Goal: Transaction & Acquisition: Purchase product/service

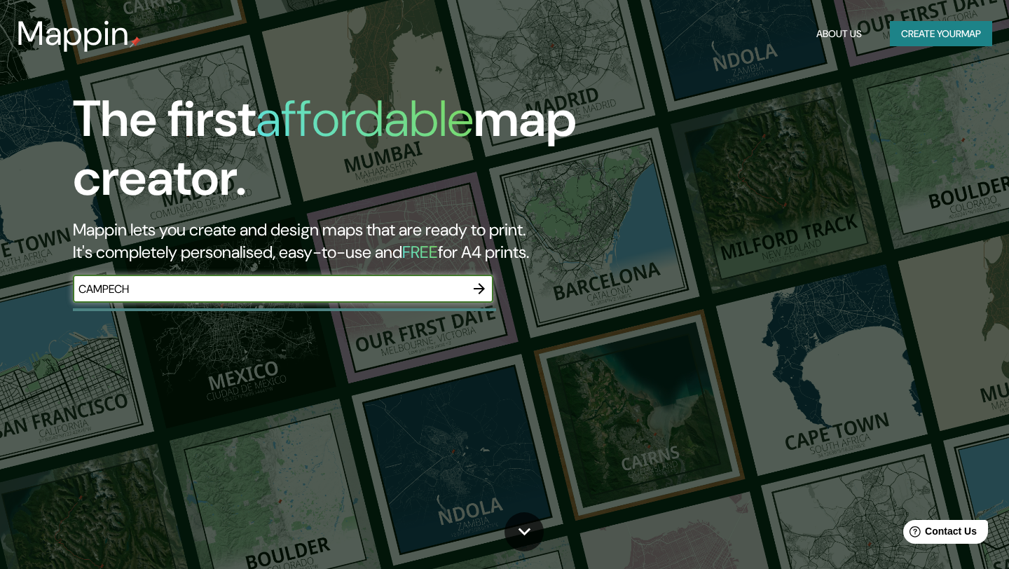
type input "CAMPECHE"
click at [482, 297] on button "button" at bounding box center [479, 289] width 28 height 28
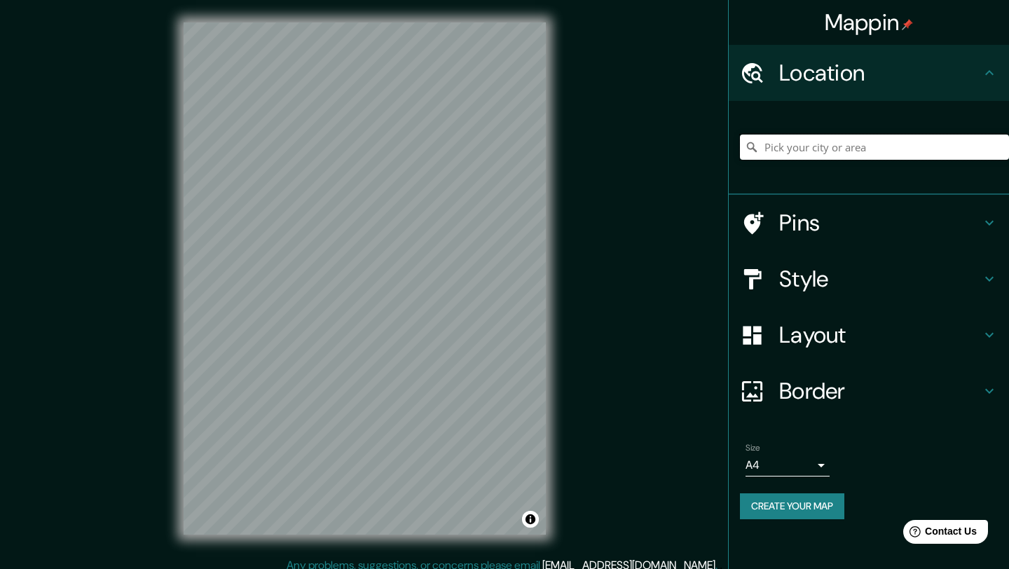
click at [847, 153] on input "Pick your city or area" at bounding box center [874, 146] width 269 height 25
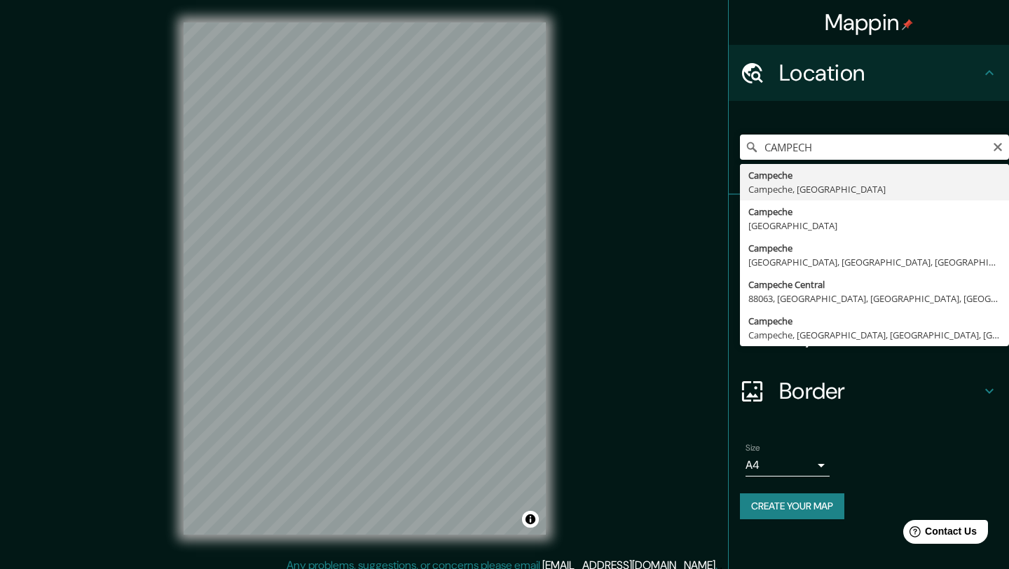
type input "Campeche, [GEOGRAPHIC_DATA], [GEOGRAPHIC_DATA]"
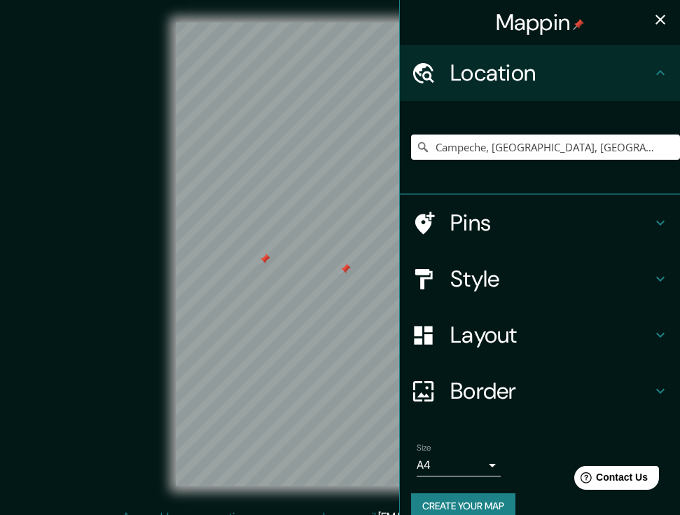
click at [571, 27] on h4 "Mappin" at bounding box center [540, 22] width 89 height 28
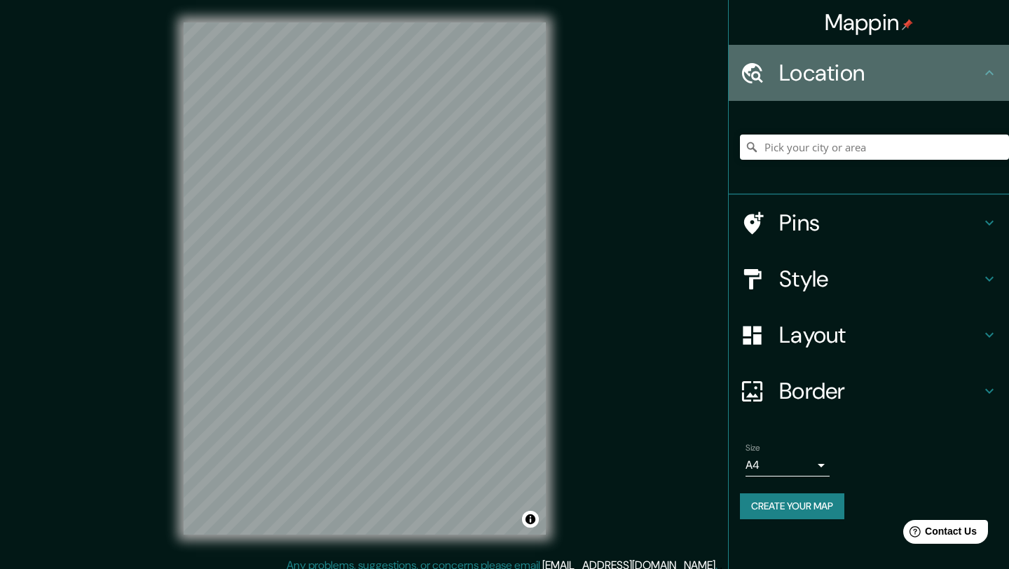
click at [962, 78] on h4 "Location" at bounding box center [880, 73] width 202 height 28
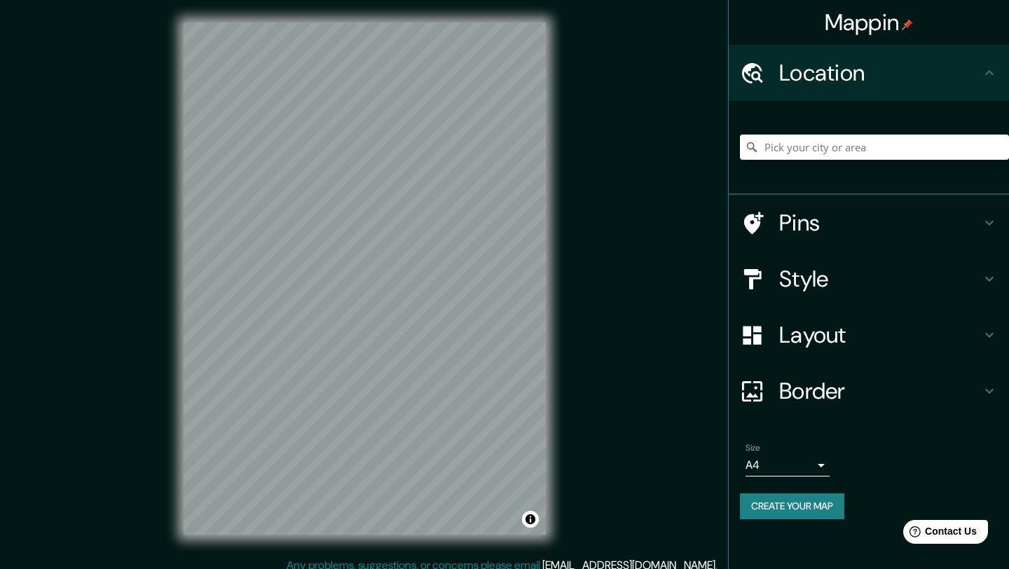
click at [969, 58] on div "Location" at bounding box center [868, 73] width 280 height 56
click at [824, 153] on input "Pick your city or area" at bounding box center [874, 146] width 269 height 25
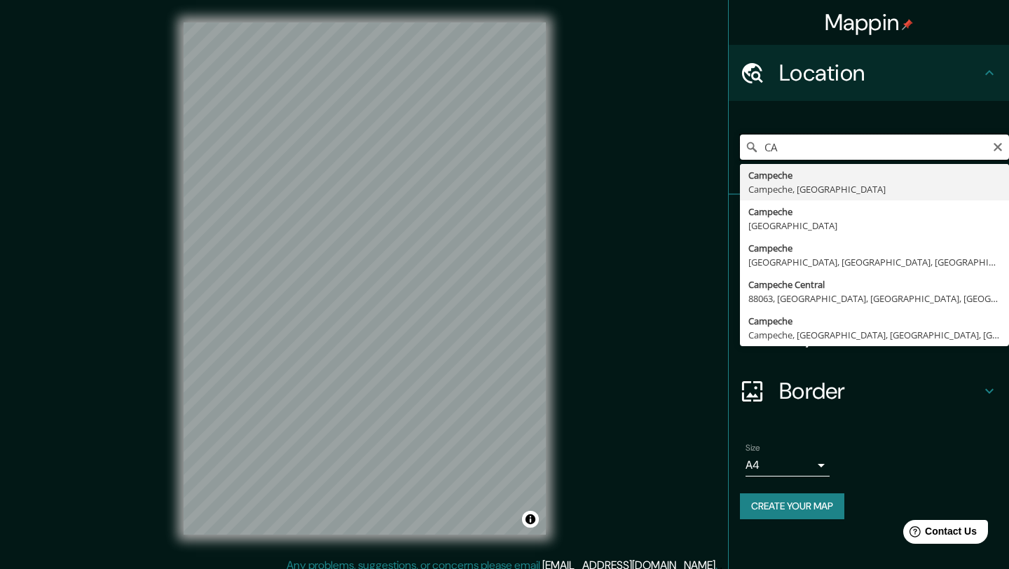
type input "C"
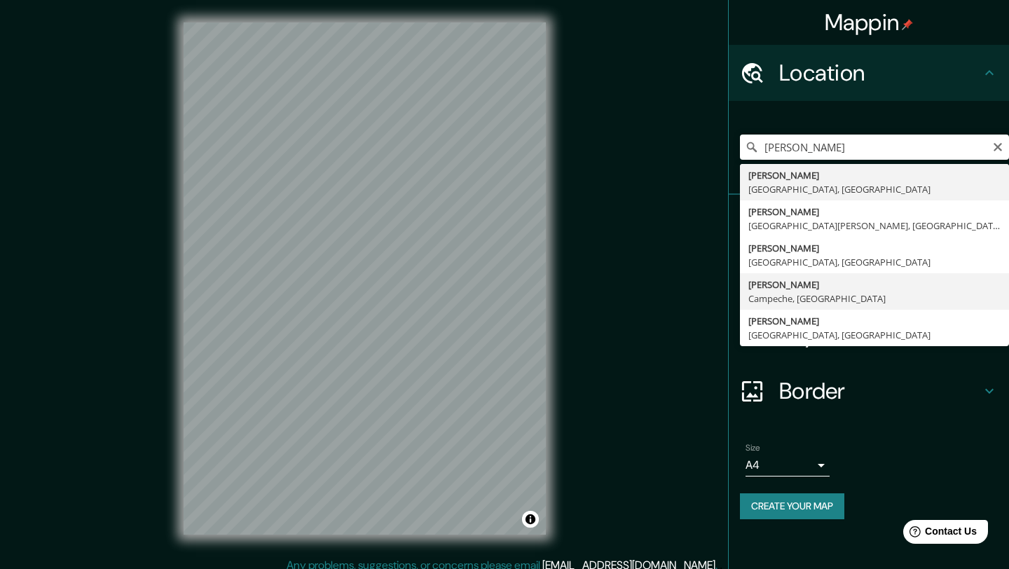
type input "[PERSON_NAME], [GEOGRAPHIC_DATA], [GEOGRAPHIC_DATA]"
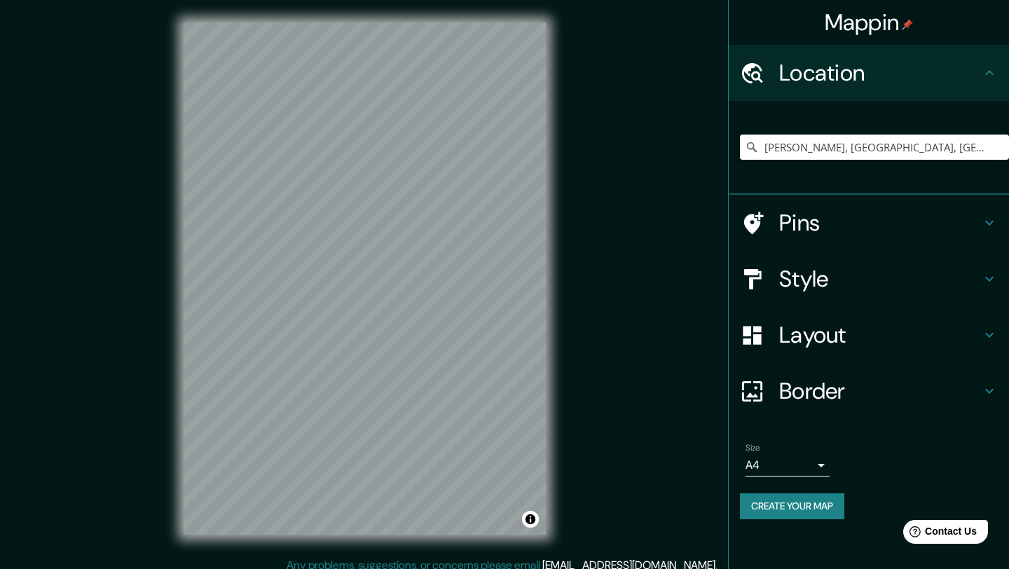
click at [839, 275] on h4 "Style" at bounding box center [880, 279] width 202 height 28
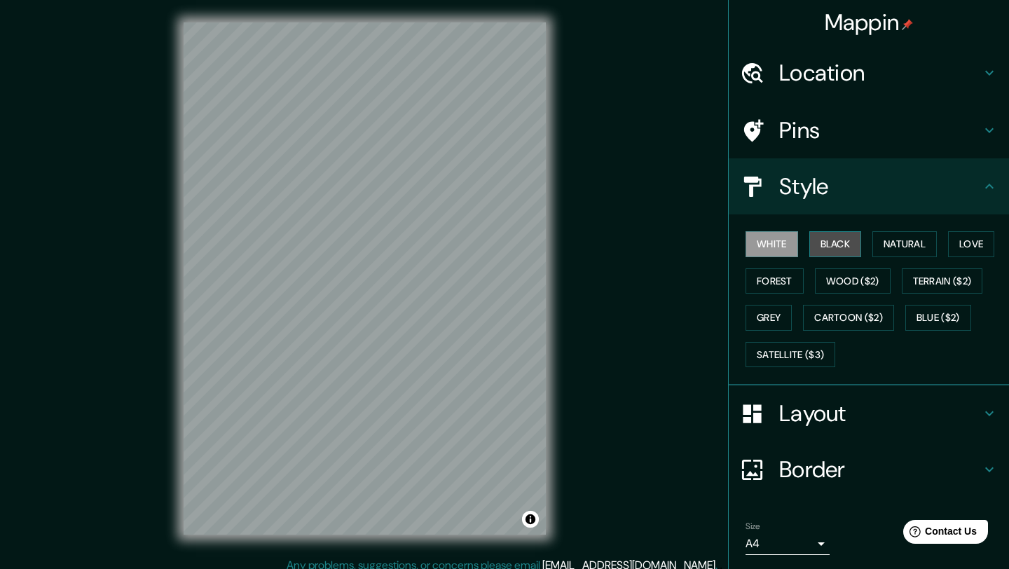
click at [835, 242] on button "Black" at bounding box center [835, 244] width 53 height 26
click at [894, 245] on button "Natural" at bounding box center [904, 244] width 64 height 26
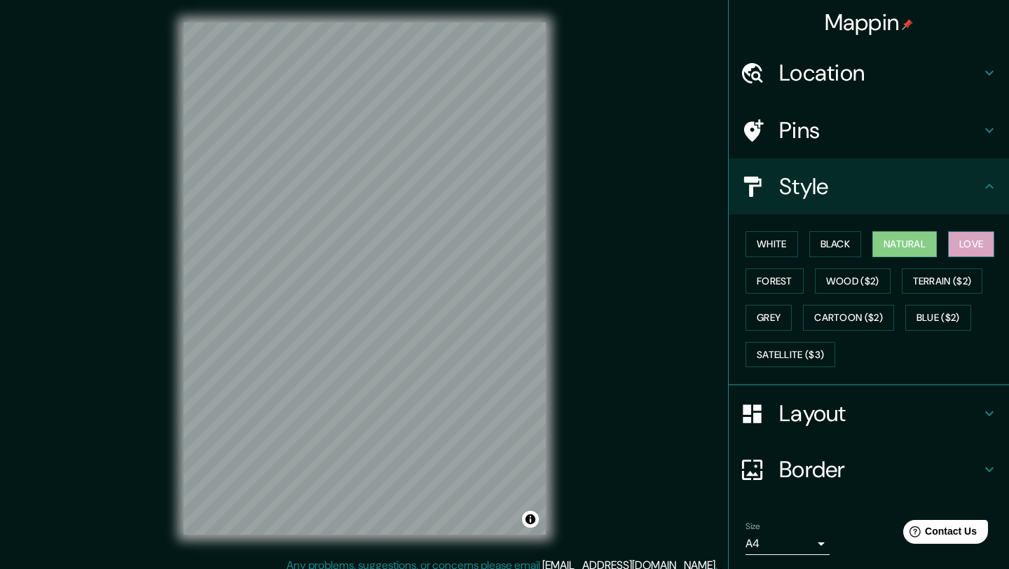
click at [955, 246] on button "Love" at bounding box center [971, 244] width 46 height 26
click at [948, 275] on button "Terrain ($2)" at bounding box center [941, 281] width 81 height 26
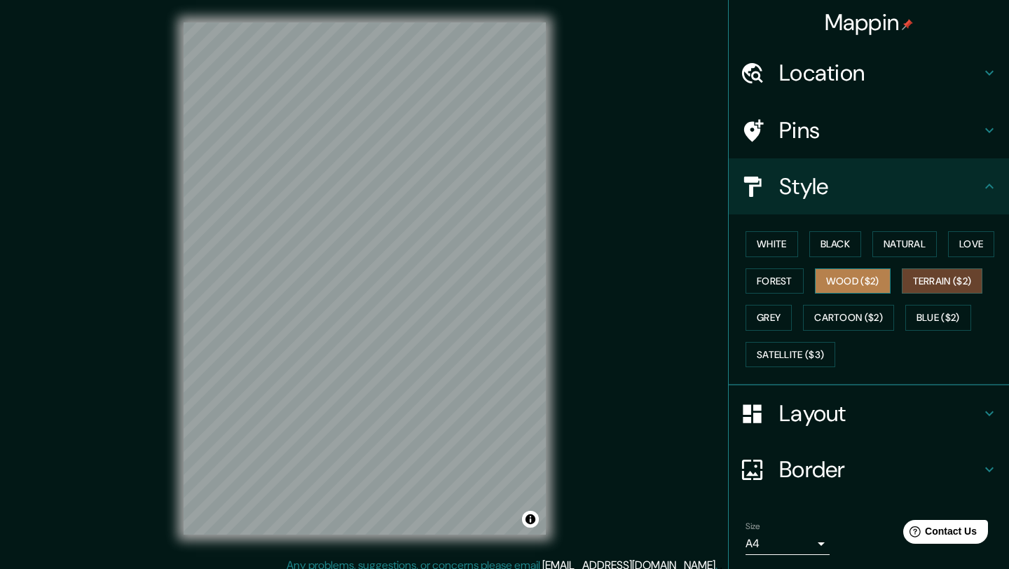
click at [873, 279] on button "Wood ($2)" at bounding box center [853, 281] width 76 height 26
click at [770, 284] on button "Forest" at bounding box center [774, 281] width 58 height 26
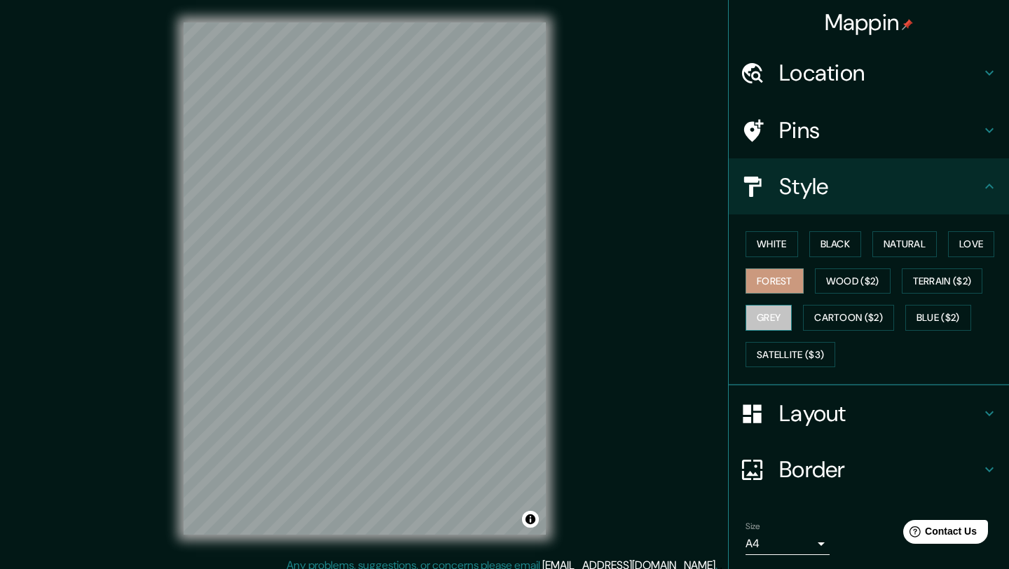
click at [767, 314] on button "Grey" at bounding box center [768, 318] width 46 height 26
click at [824, 310] on button "Cartoon ($2)" at bounding box center [848, 318] width 91 height 26
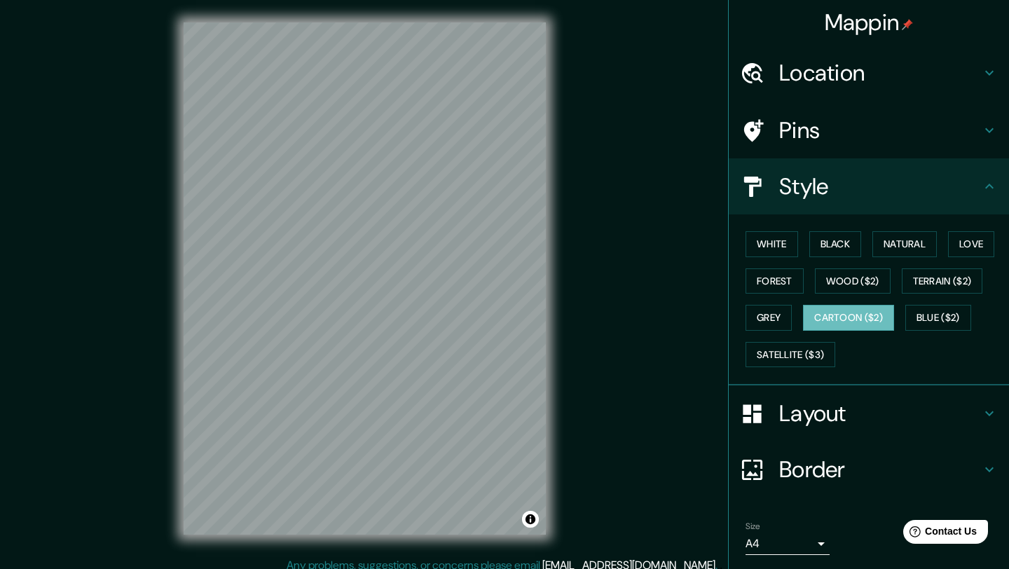
click at [950, 315] on button "Blue ($2)" at bounding box center [938, 318] width 66 height 26
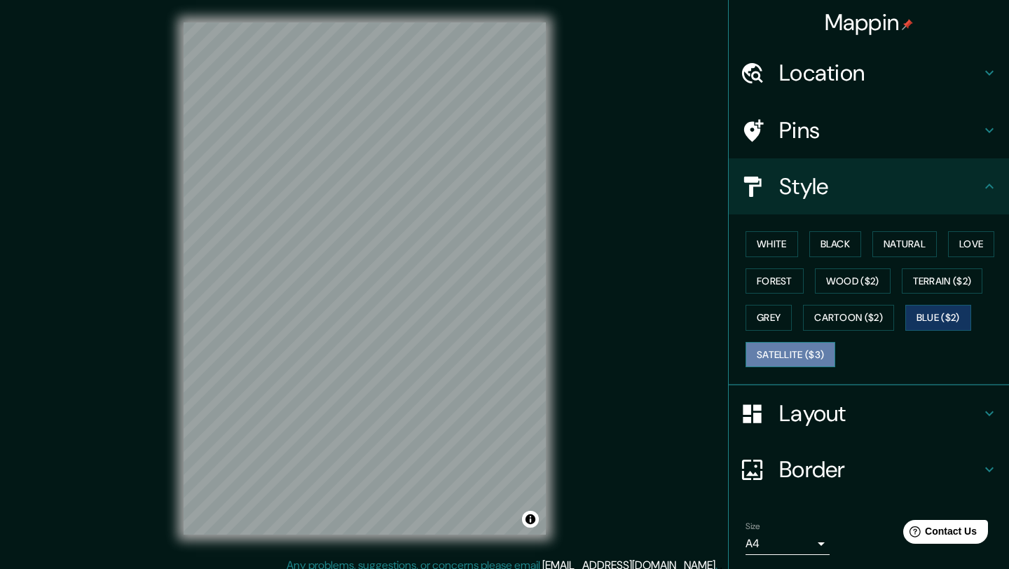
click at [808, 355] on button "Satellite ($3)" at bounding box center [790, 355] width 90 height 26
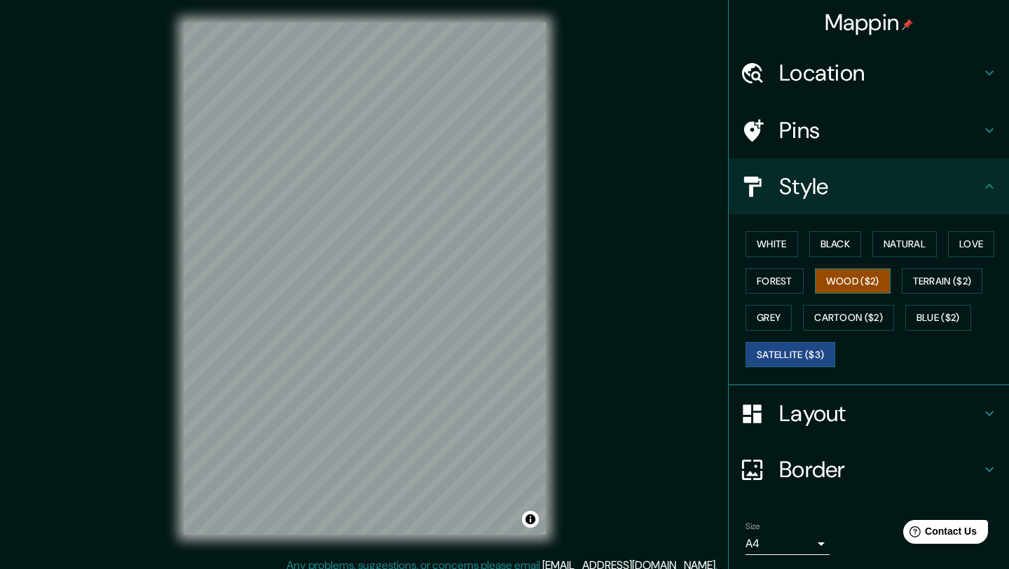
click at [826, 290] on button "Wood ($2)" at bounding box center [853, 281] width 76 height 26
click at [787, 283] on button "Forest" at bounding box center [774, 281] width 58 height 26
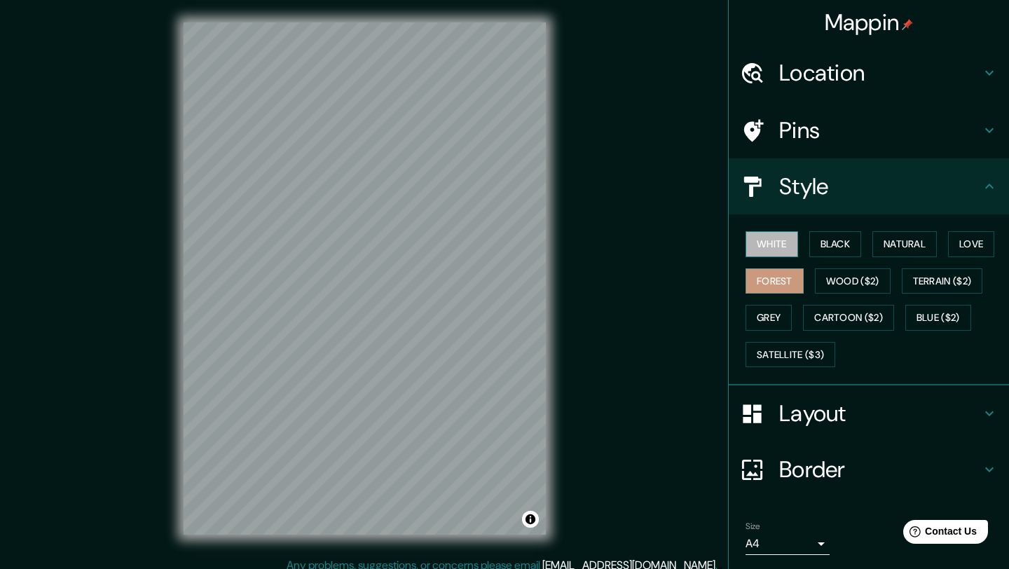
click at [789, 243] on button "White" at bounding box center [771, 244] width 53 height 26
click at [846, 249] on button "Black" at bounding box center [835, 244] width 53 height 26
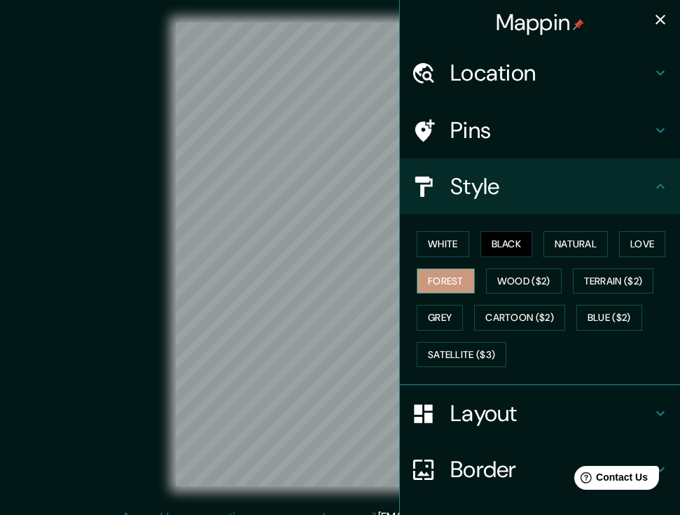
click at [443, 278] on button "Forest" at bounding box center [446, 281] width 58 height 26
drag, startPoint x: 368, startPoint y: 305, endPoint x: 335, endPoint y: 301, distance: 33.2
click at [335, 301] on div at bounding box center [336, 306] width 11 height 11
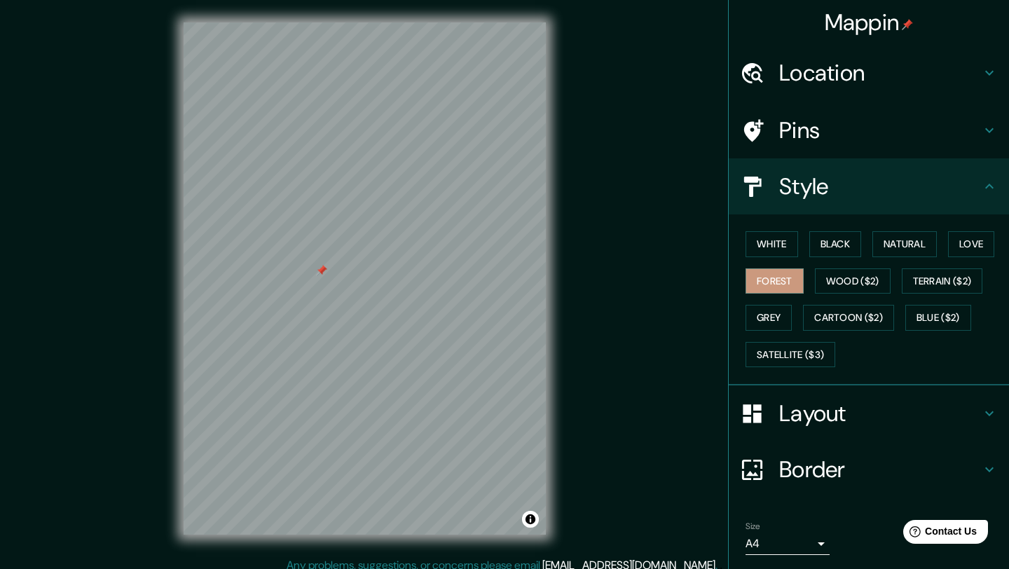
click at [629, 424] on div "© Mapbox © OpenStreetMap Improve this map" at bounding box center [364, 278] width 908 height 512
click at [773, 247] on button "White" at bounding box center [771, 244] width 53 height 26
click at [779, 265] on div "White Black Natural Love Forest Wood ($2) Terrain ($2) Grey Cartoon ($2) Blue (…" at bounding box center [874, 299] width 269 height 147
click at [782, 280] on button "Forest" at bounding box center [774, 281] width 58 height 26
click at [319, 270] on div at bounding box center [321, 270] width 11 height 11
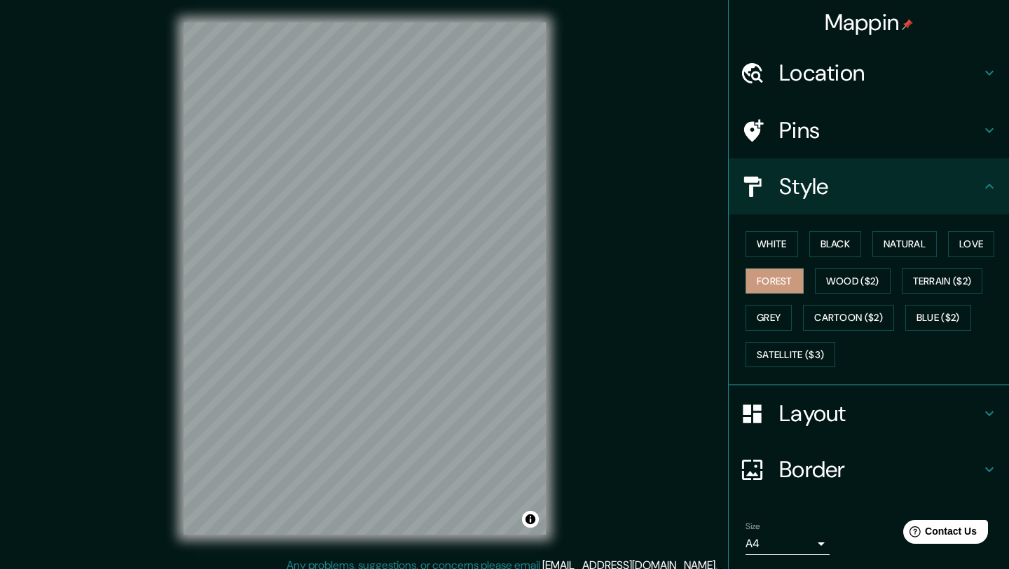
click at [815, 424] on h4 "Layout" at bounding box center [880, 413] width 202 height 28
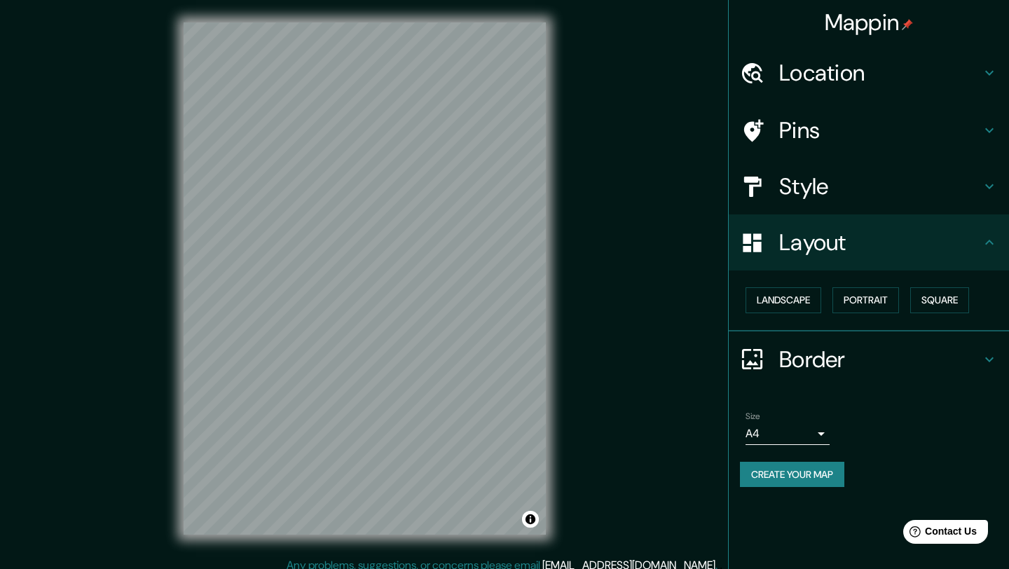
click at [808, 439] on body "Mappin Location [GEOGRAPHIC_DATA], [GEOGRAPHIC_DATA], [GEOGRAPHIC_DATA] Pins St…" at bounding box center [504, 284] width 1009 height 569
click at [773, 488] on li "A3" at bounding box center [787, 488] width 84 height 25
click at [797, 445] on div "Size A3 a4" at bounding box center [869, 428] width 258 height 45
click at [796, 435] on body "Mappin Location [GEOGRAPHIC_DATA], [GEOGRAPHIC_DATA], [GEOGRAPHIC_DATA] Pins St…" at bounding box center [504, 284] width 1009 height 569
click at [781, 461] on li "A4" at bounding box center [787, 462] width 84 height 25
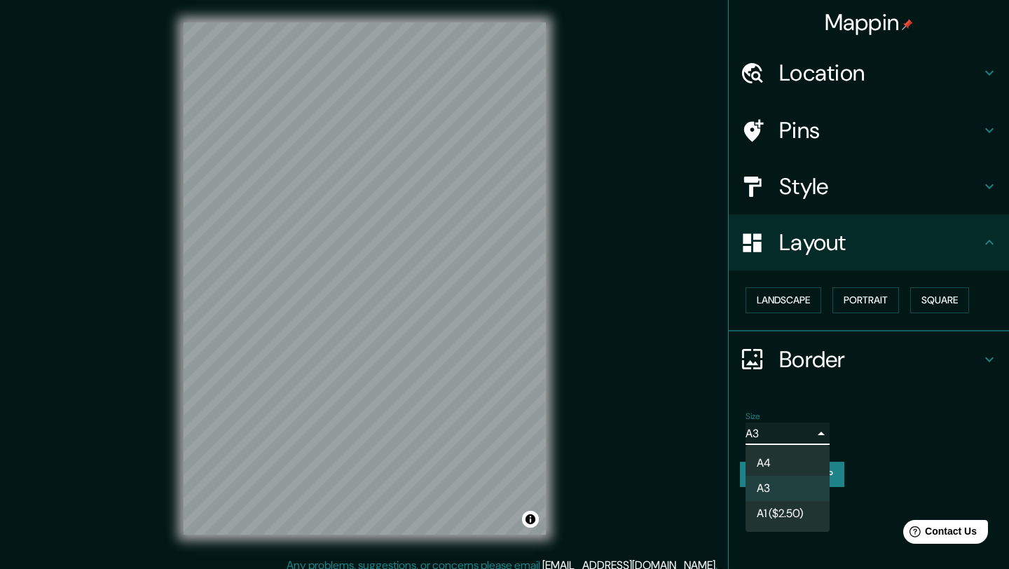
type input "single"
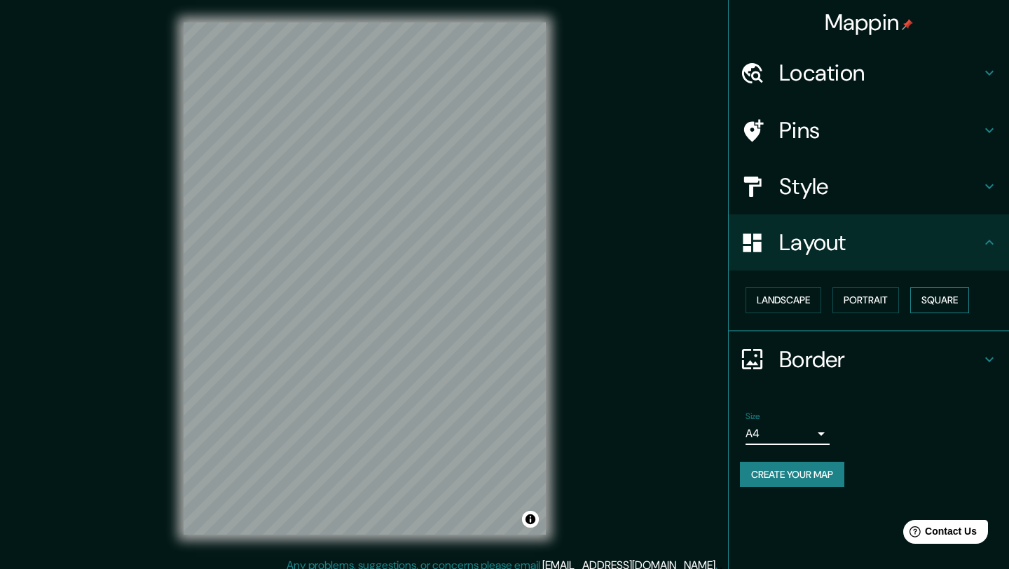
click at [932, 298] on button "Square" at bounding box center [939, 300] width 59 height 26
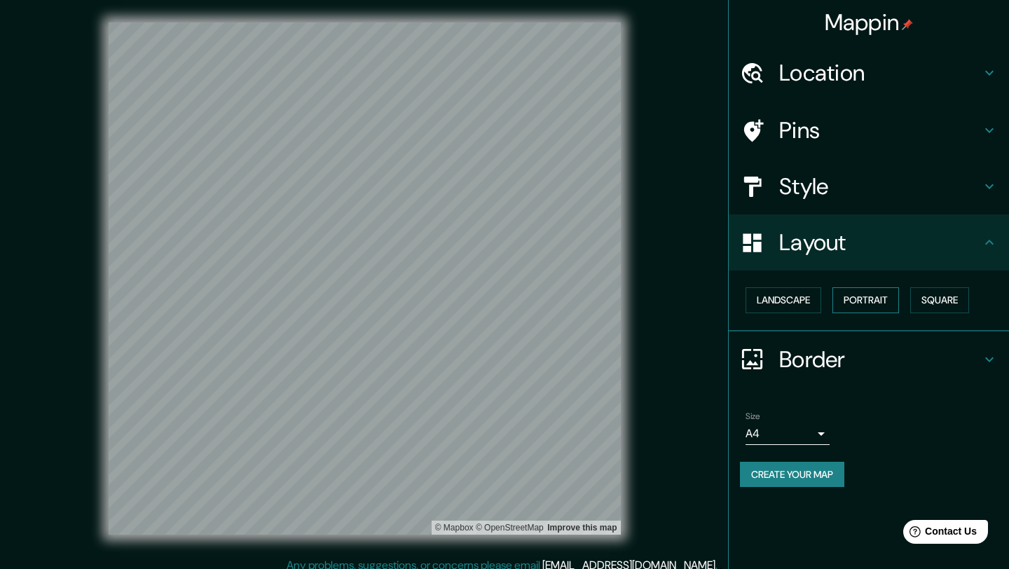
click at [877, 296] on button "Portrait" at bounding box center [865, 300] width 67 height 26
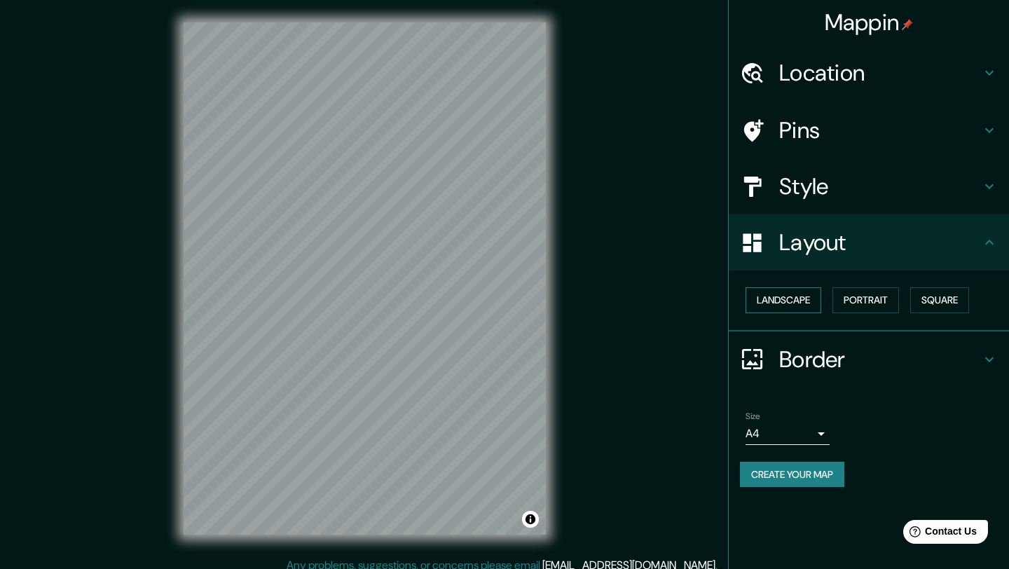
click at [812, 289] on button "Landscape" at bounding box center [783, 300] width 76 height 26
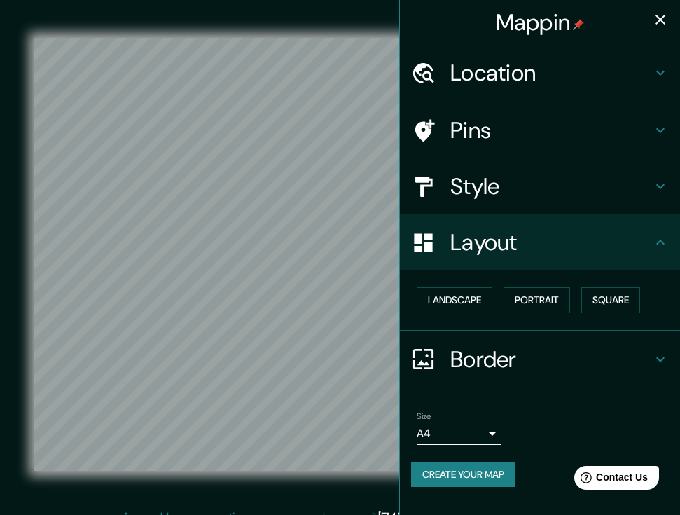
click at [581, 252] on h4 "Layout" at bounding box center [551, 242] width 202 height 28
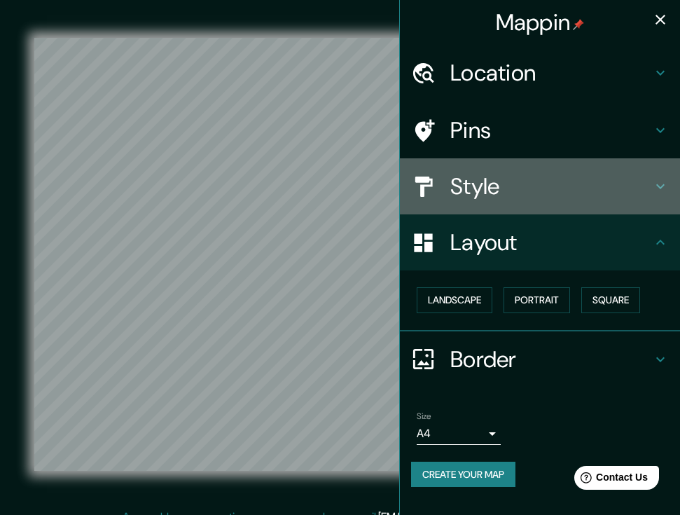
click at [575, 203] on div "Style" at bounding box center [540, 186] width 280 height 56
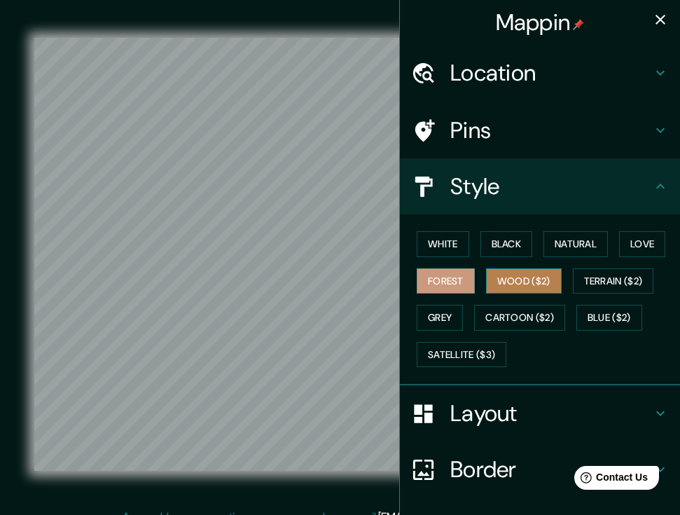
click at [527, 278] on button "Wood ($2)" at bounding box center [524, 281] width 76 height 26
click at [623, 258] on div "White Black Natural Love Forest Wood ($2) Terrain ($2) Grey Cartoon ($2) Blue (…" at bounding box center [545, 299] width 269 height 147
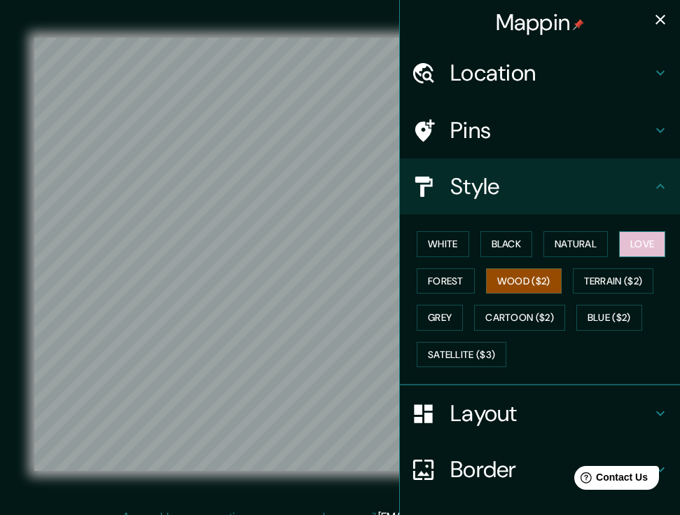
click at [625, 249] on button "Love" at bounding box center [642, 244] width 46 height 26
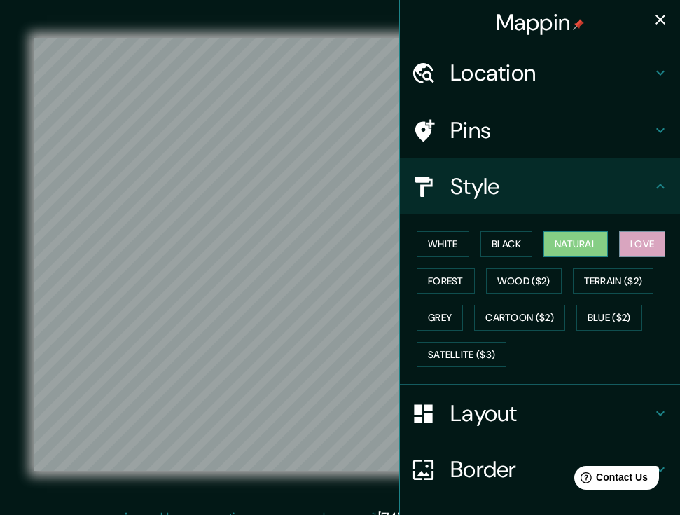
click at [579, 254] on button "Natural" at bounding box center [576, 244] width 64 height 26
click at [517, 249] on button "Black" at bounding box center [506, 244] width 53 height 26
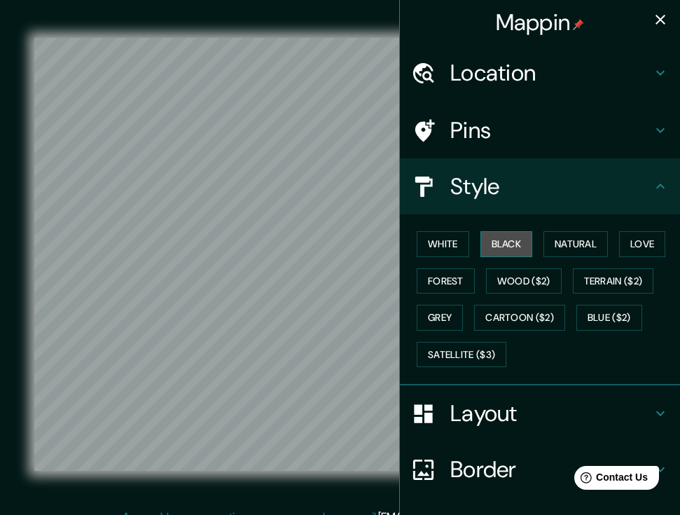
click at [517, 246] on button "Black" at bounding box center [506, 244] width 53 height 26
click at [442, 248] on button "White" at bounding box center [443, 244] width 53 height 26
click at [526, 248] on button "Black" at bounding box center [506, 244] width 53 height 26
click at [576, 247] on button "Natural" at bounding box center [576, 244] width 64 height 26
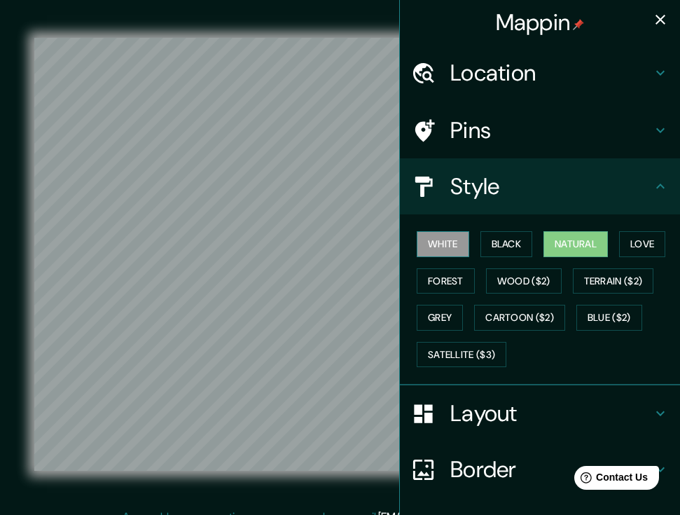
click at [437, 242] on button "White" at bounding box center [443, 244] width 53 height 26
click at [660, 18] on icon "button" at bounding box center [661, 20] width 10 height 10
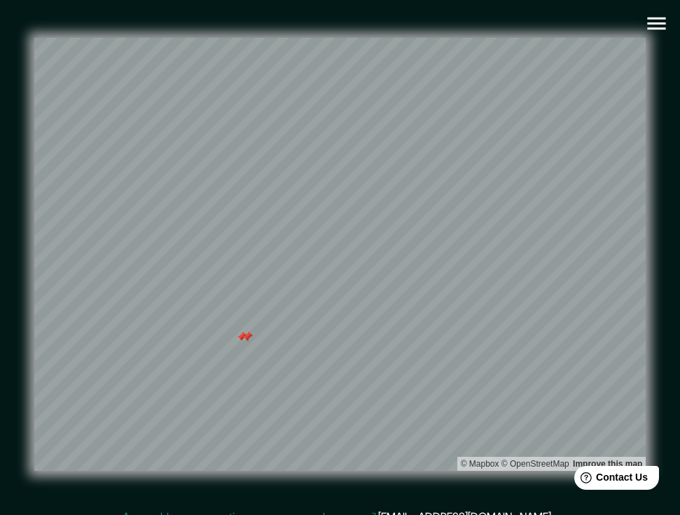
click at [246, 336] on div at bounding box center [247, 336] width 11 height 11
click at [240, 332] on div at bounding box center [241, 336] width 11 height 11
click at [244, 333] on div at bounding box center [247, 336] width 11 height 11
click at [245, 321] on div at bounding box center [245, 324] width 11 height 11
click at [388, 108] on div at bounding box center [393, 106] width 11 height 11
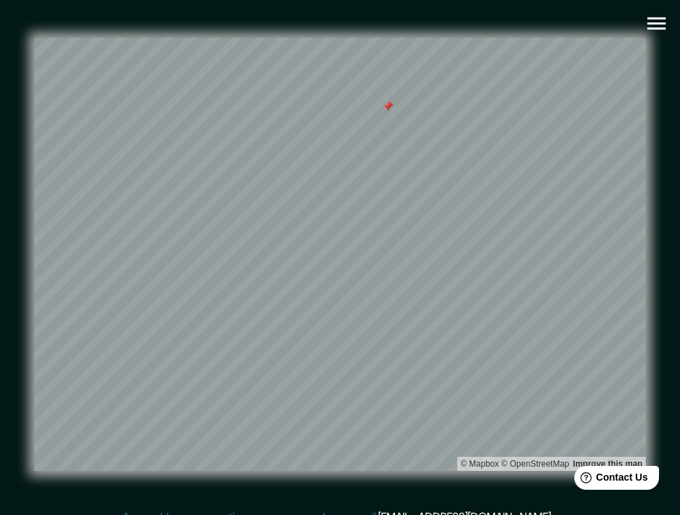
click at [386, 101] on div at bounding box center [387, 106] width 11 height 11
